Goal: Task Accomplishment & Management: Complete application form

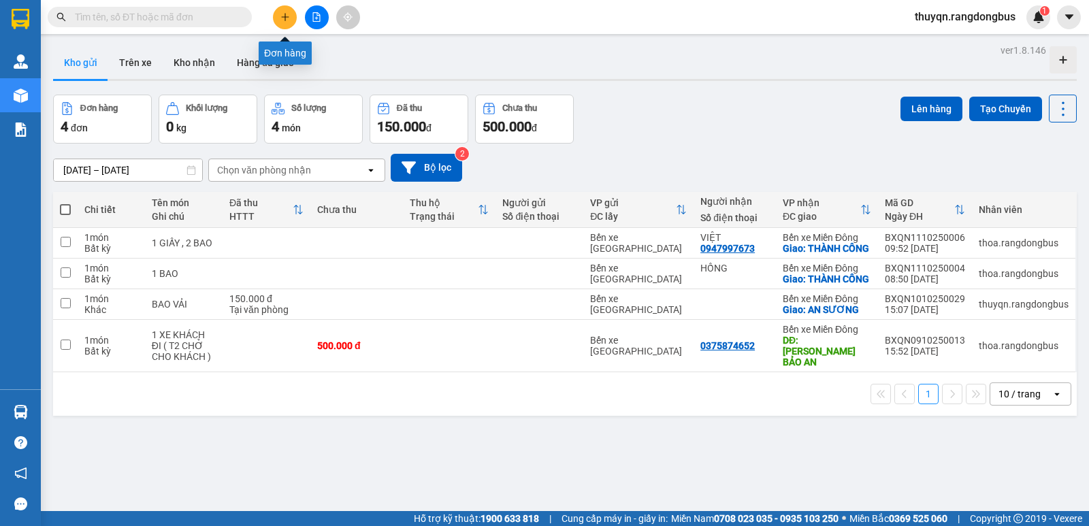
click at [290, 16] on button at bounding box center [285, 17] width 24 height 24
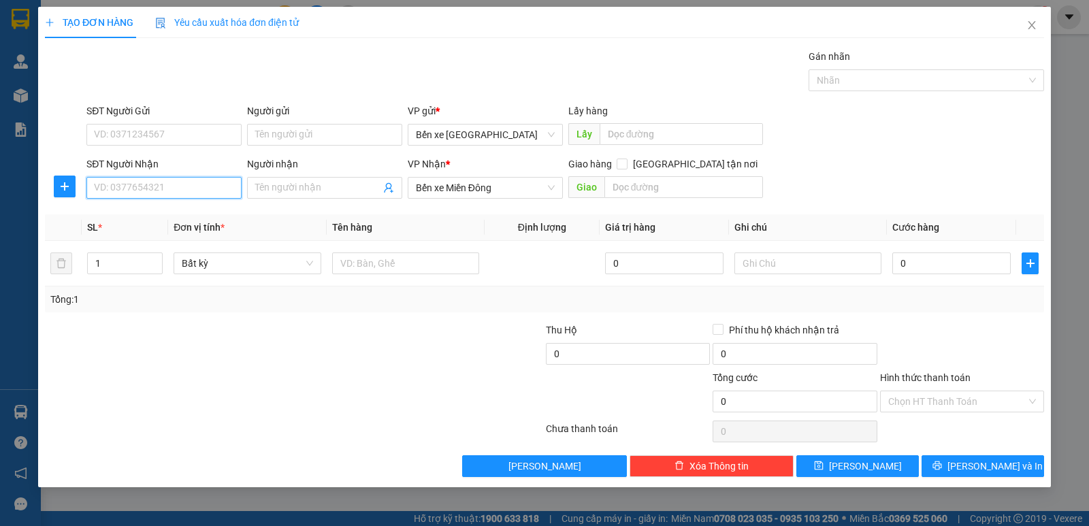
click at [106, 193] on input "SĐT Người Nhận" at bounding box center [163, 188] width 155 height 22
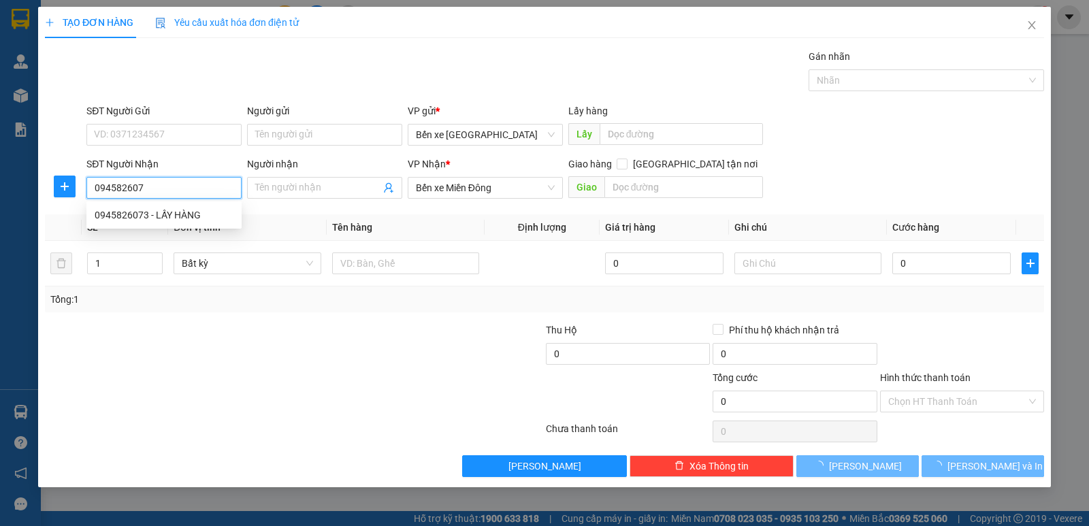
type input "0945826073"
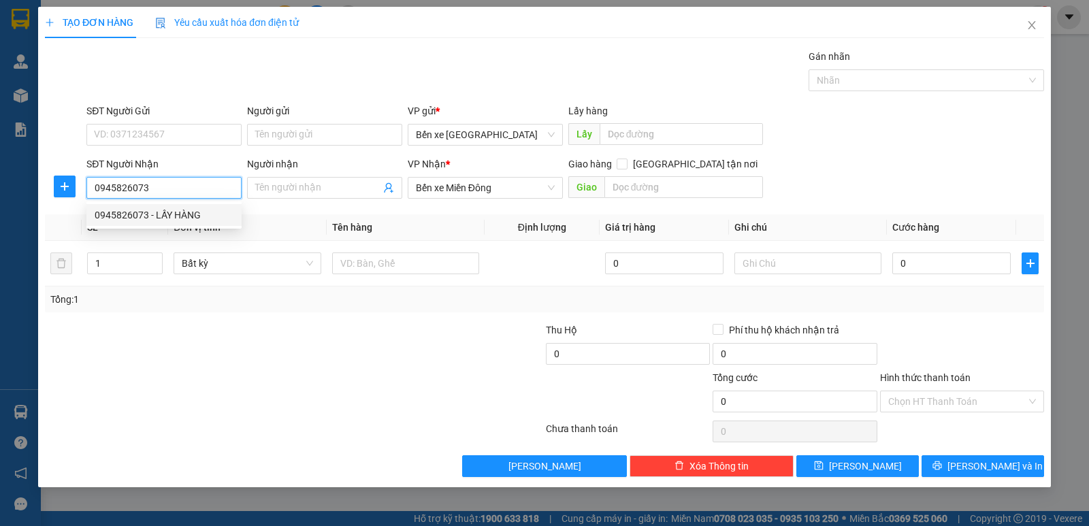
click at [206, 212] on div "0945826073 - LẤY HÀNG" at bounding box center [164, 215] width 139 height 15
type input "LẤY HÀNG"
type input "CHỢ TRE"
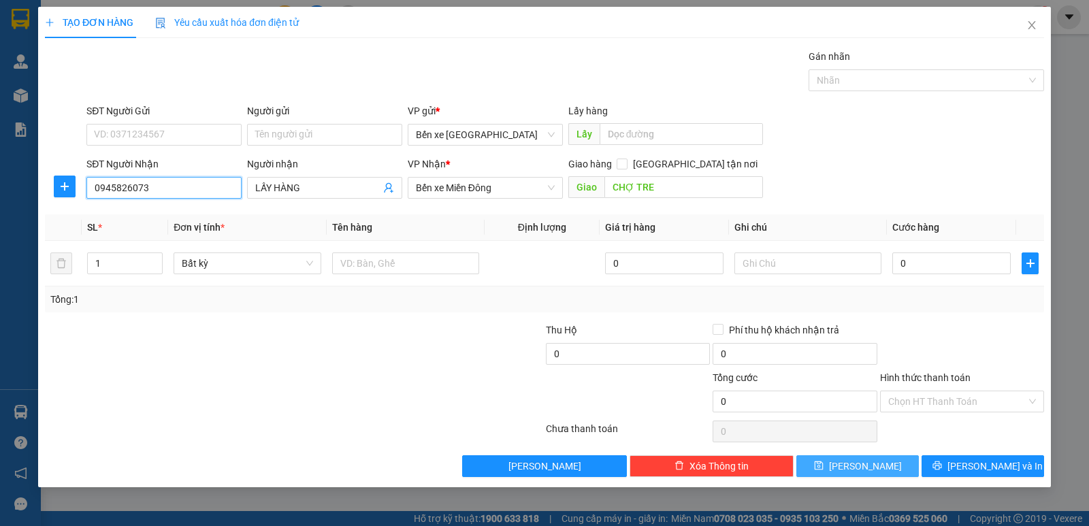
type input "0945826073"
click at [858, 466] on span "Lưu" at bounding box center [865, 466] width 73 height 15
click at [129, 184] on input "SĐT Người Nhận" at bounding box center [163, 188] width 155 height 22
type input "0862526888"
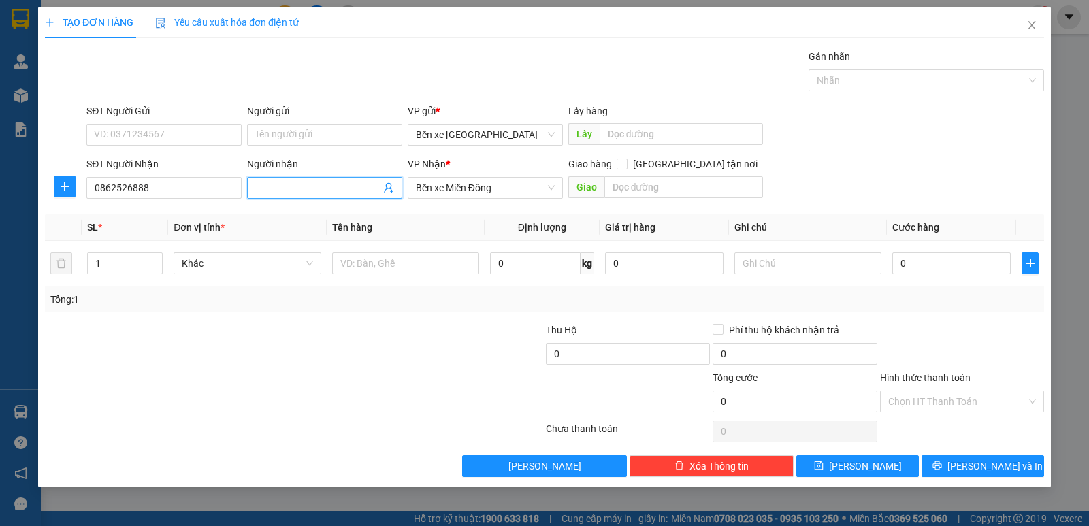
click at [272, 186] on input "Người nhận" at bounding box center [317, 187] width 125 height 15
type input "l"
type input "L"
click at [272, 186] on input "Người nhận" at bounding box center [317, 187] width 125 height 15
click at [268, 189] on input "L" at bounding box center [317, 187] width 125 height 15
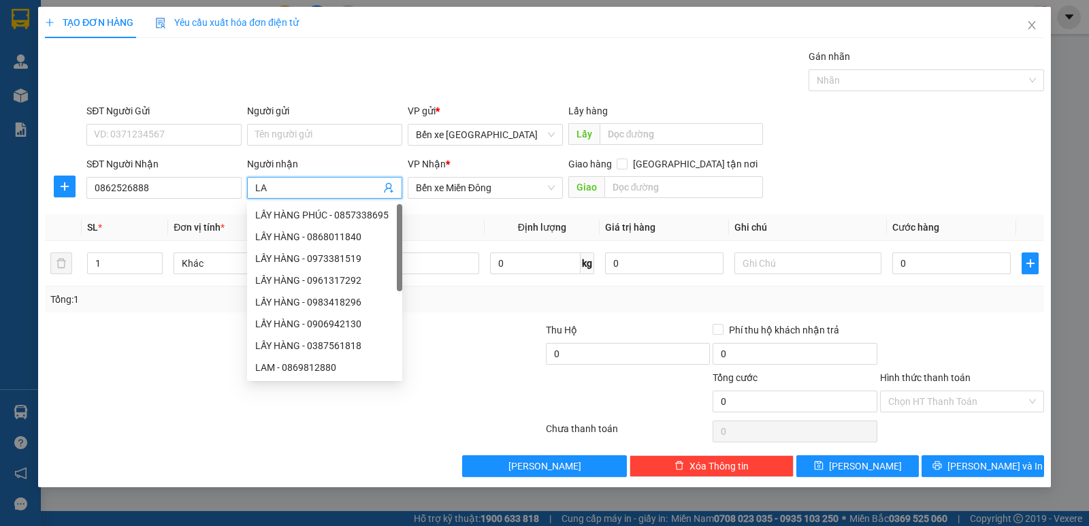
type input "LAY"
click at [294, 238] on div "LẤY HÀNG - 0868011840" at bounding box center [324, 236] width 139 height 15
type input "0868011840"
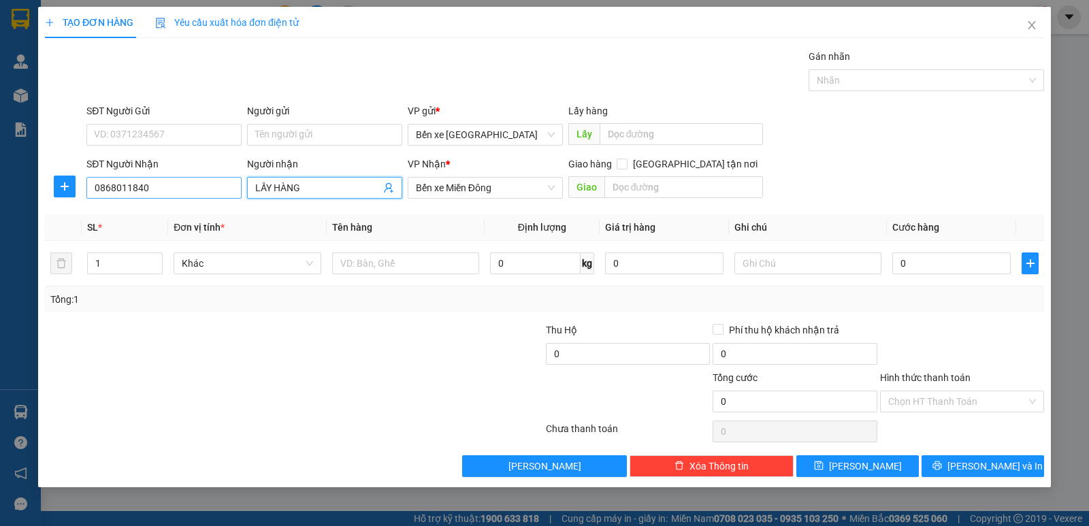
type input "LẤY HÀNG"
click at [172, 178] on input "0868011840" at bounding box center [163, 188] width 155 height 22
type input "0"
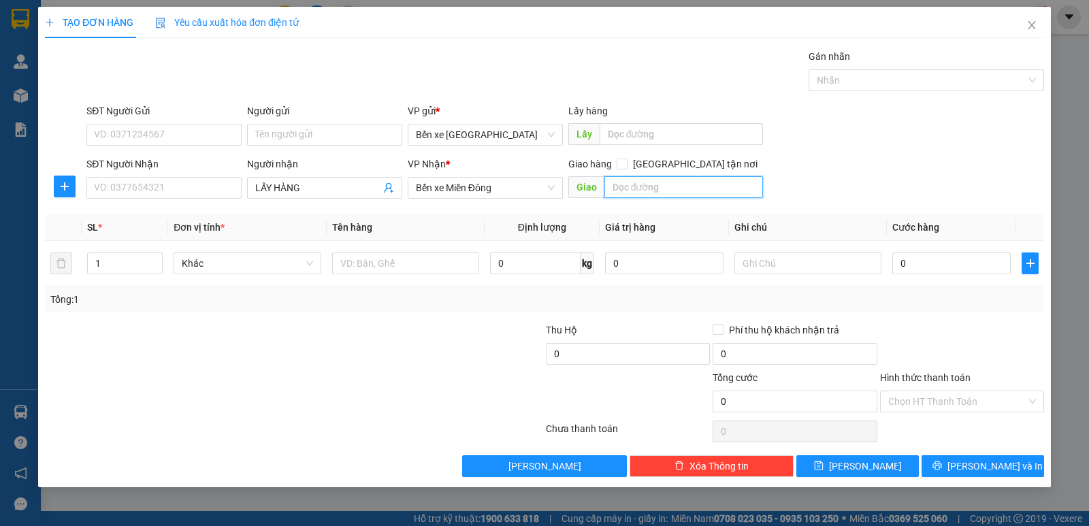
click at [677, 186] on input "text" at bounding box center [684, 187] width 159 height 22
type input "C"
click at [1033, 29] on icon "close" at bounding box center [1032, 25] width 11 height 11
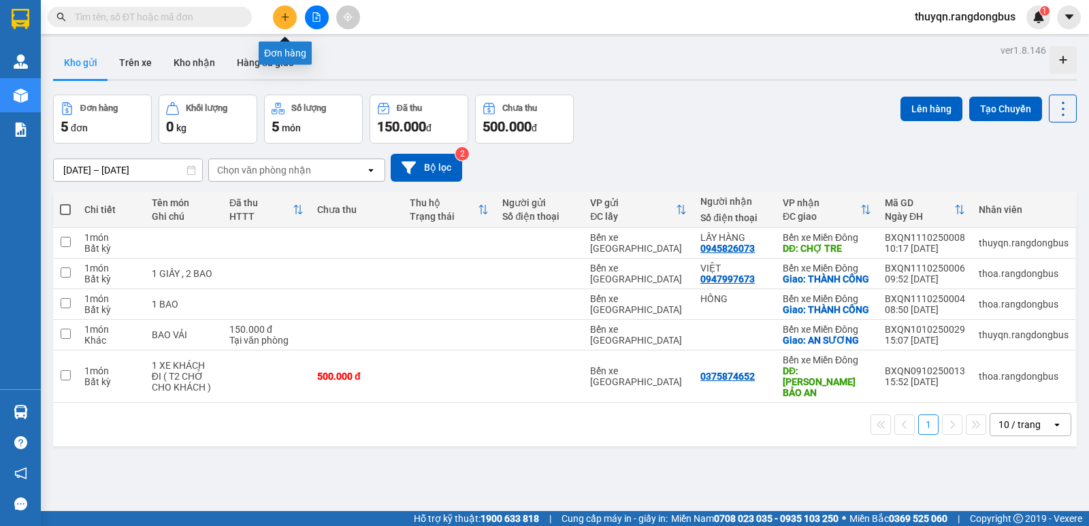
click at [286, 14] on icon "plus" at bounding box center [285, 17] width 10 height 10
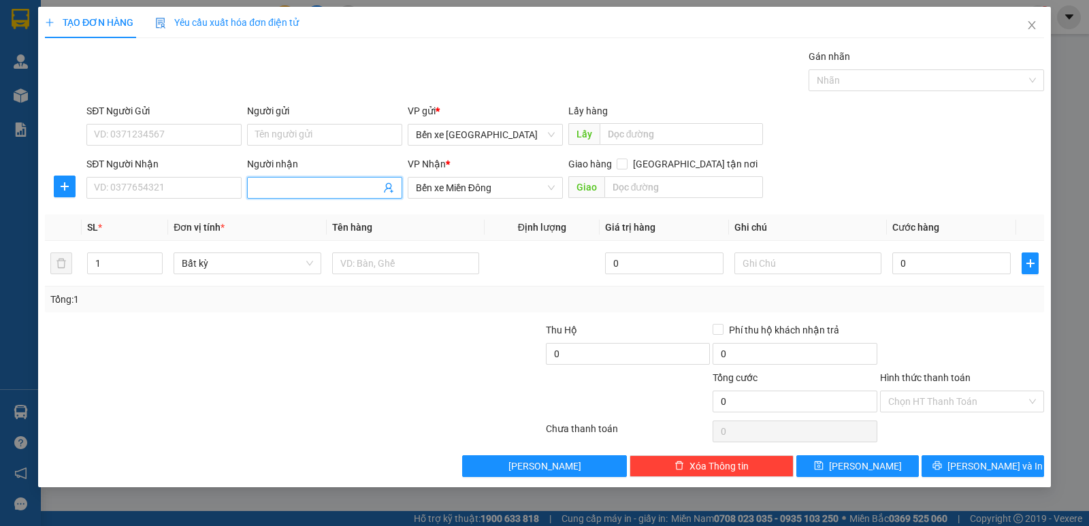
click at [272, 182] on input "Người nhận" at bounding box center [317, 187] width 125 height 15
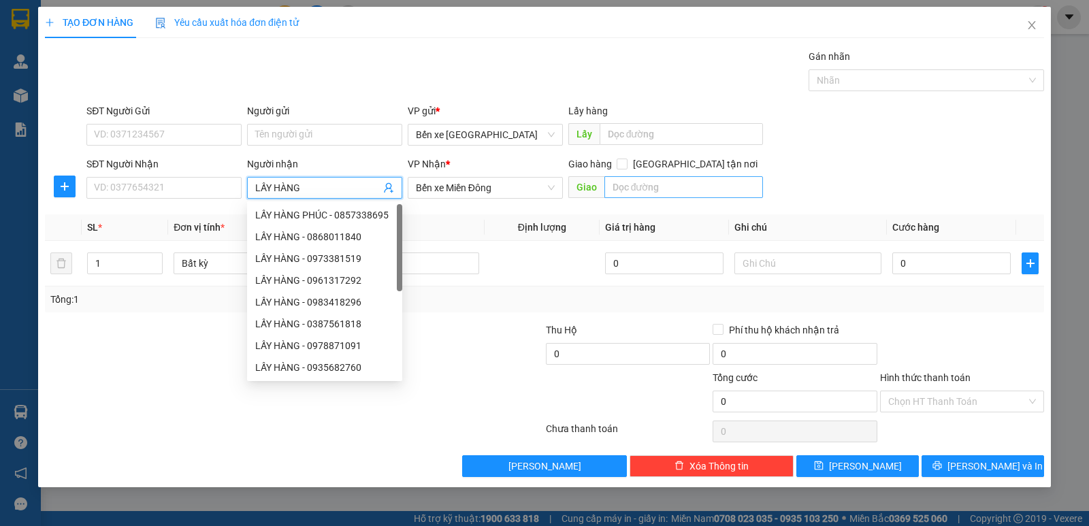
type input "LẤY HÀNG"
click at [700, 187] on input "text" at bounding box center [684, 187] width 159 height 22
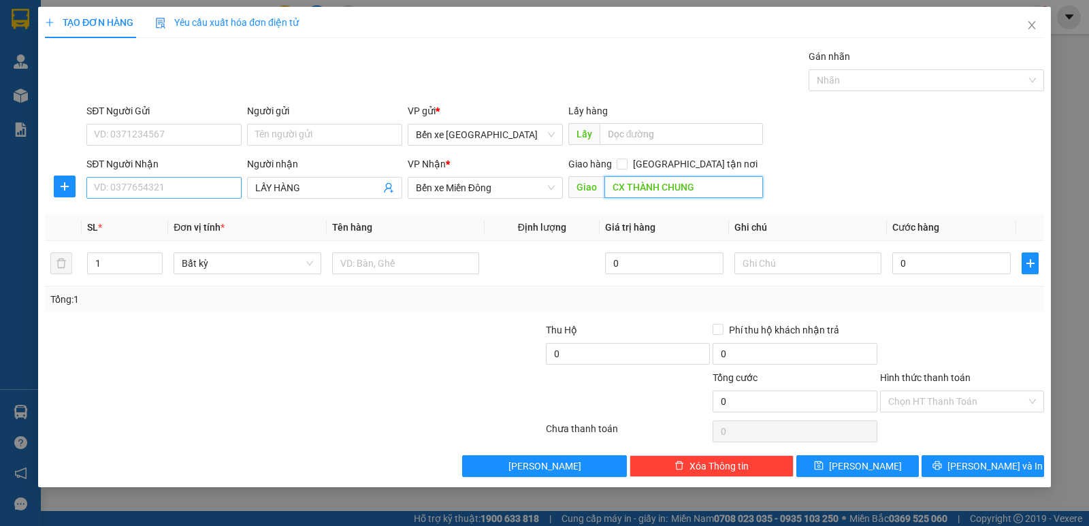
type input "CX THÀNH CHUNG"
click at [180, 177] on input "SĐT Người Nhận" at bounding box center [163, 188] width 155 height 22
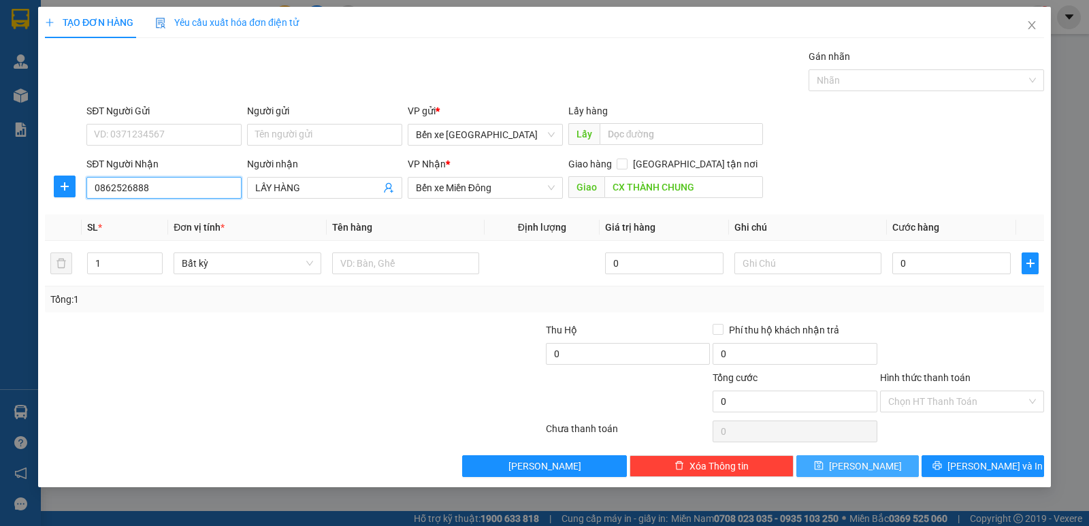
type input "0862526888"
click at [861, 470] on span "Lưu" at bounding box center [865, 466] width 73 height 15
